Goal: Task Accomplishment & Management: Manage account settings

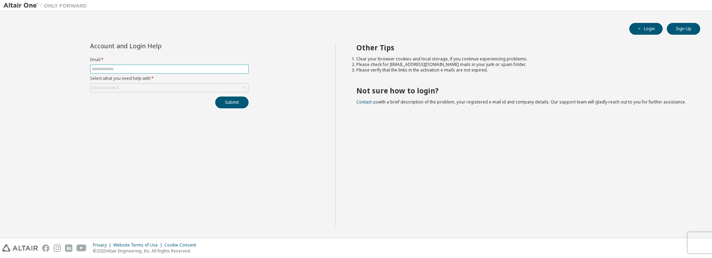
click at [186, 68] on input "text" at bounding box center [169, 69] width 155 height 6
click at [185, 72] on input "text" at bounding box center [169, 69] width 155 height 6
type input "*"
type input "**********"
click at [223, 99] on button "Submit" at bounding box center [231, 103] width 33 height 12
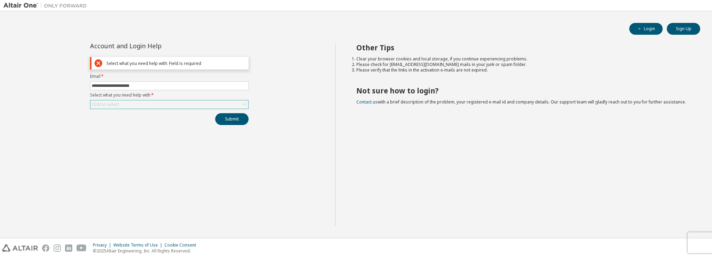
click at [182, 105] on div "Click to select" at bounding box center [169, 105] width 158 height 8
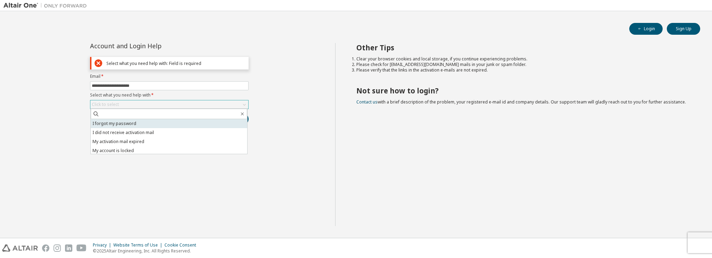
click at [179, 126] on li "I forgot my password" at bounding box center [169, 123] width 157 height 9
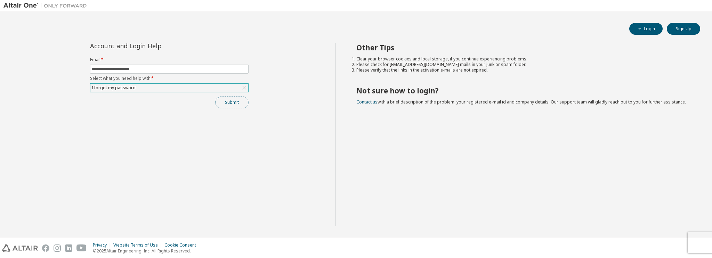
click at [229, 102] on button "Submit" at bounding box center [231, 103] width 33 height 12
